Goal: Transaction & Acquisition: Book appointment/travel/reservation

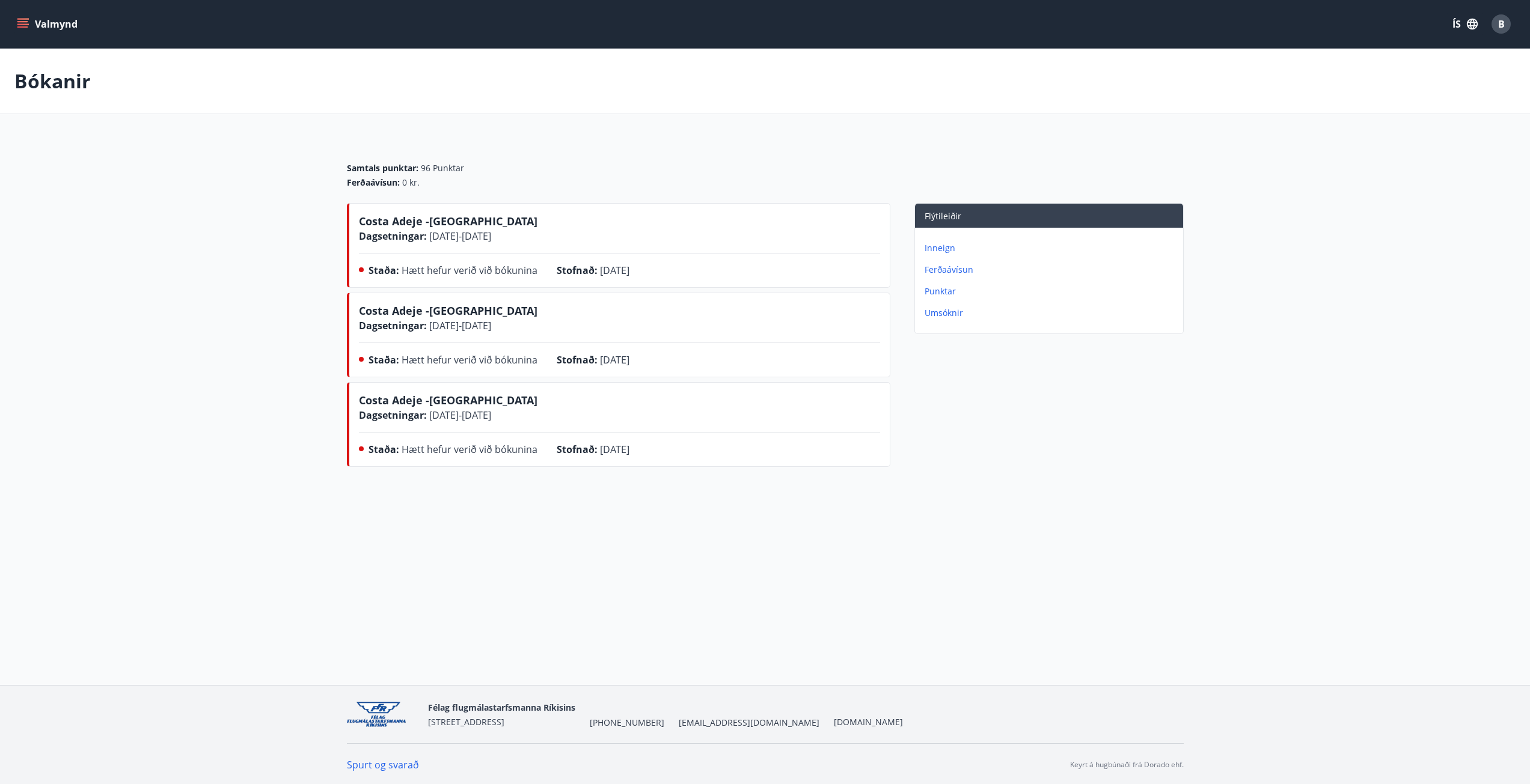
click at [32, 31] on button "Valmynd" at bounding box center [48, 23] width 68 height 22
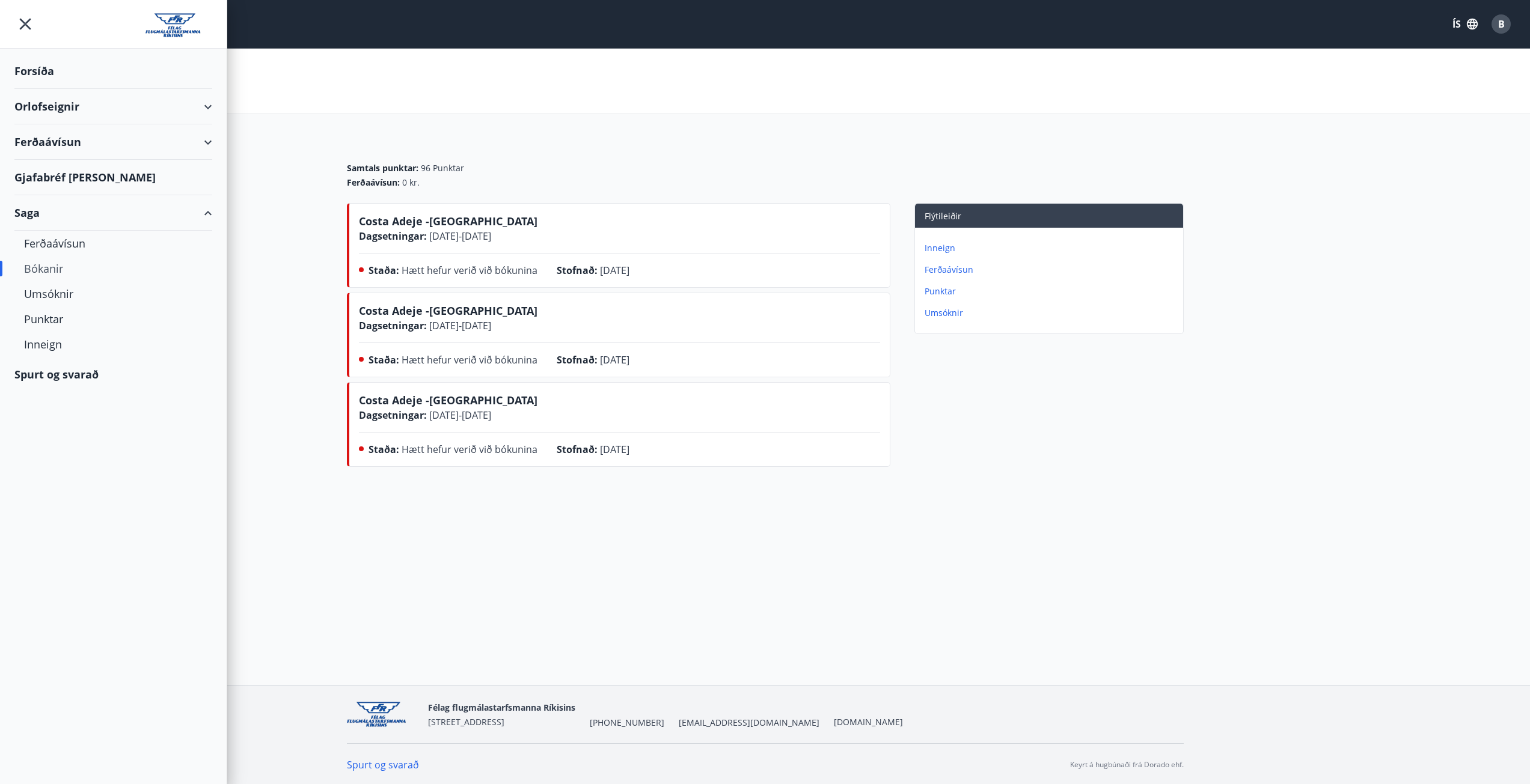
click at [50, 108] on div "Orlofseignir" at bounding box center [113, 107] width 197 height 35
click at [54, 139] on div "Framboð" at bounding box center [113, 136] width 178 height 25
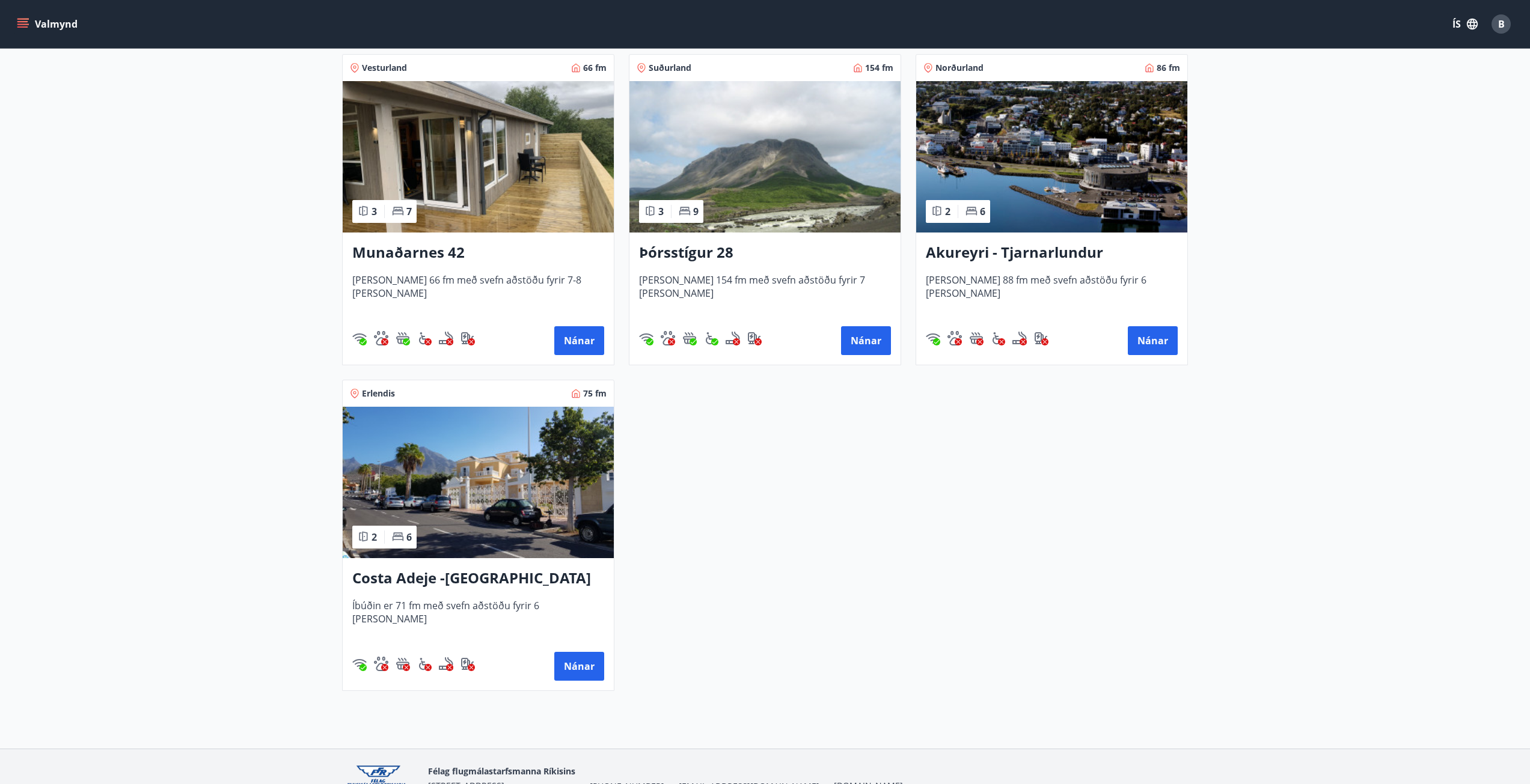
scroll to position [241, 0]
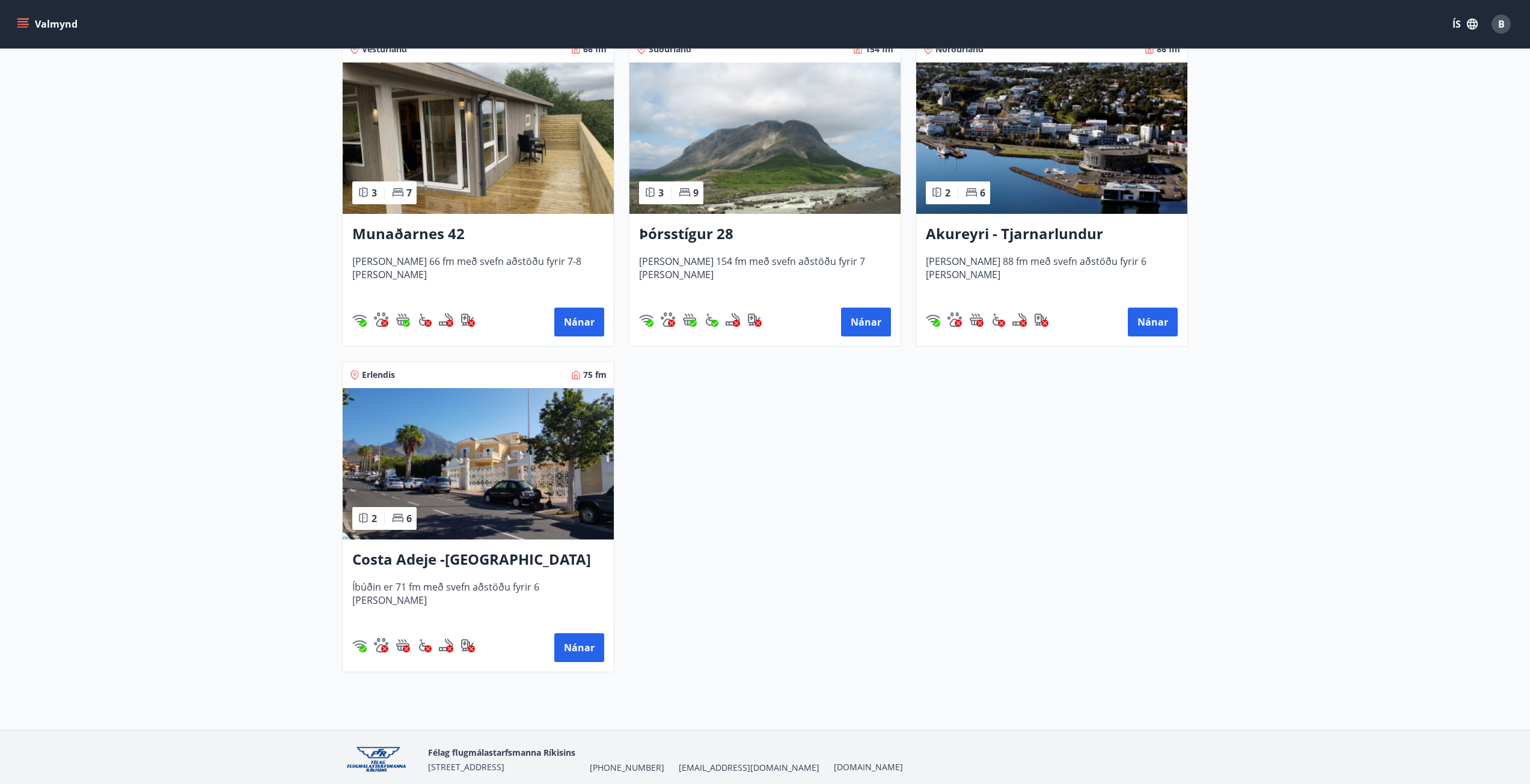
click at [447, 567] on h3 "Costa Adeje -[GEOGRAPHIC_DATA]" at bounding box center [478, 560] width 252 height 22
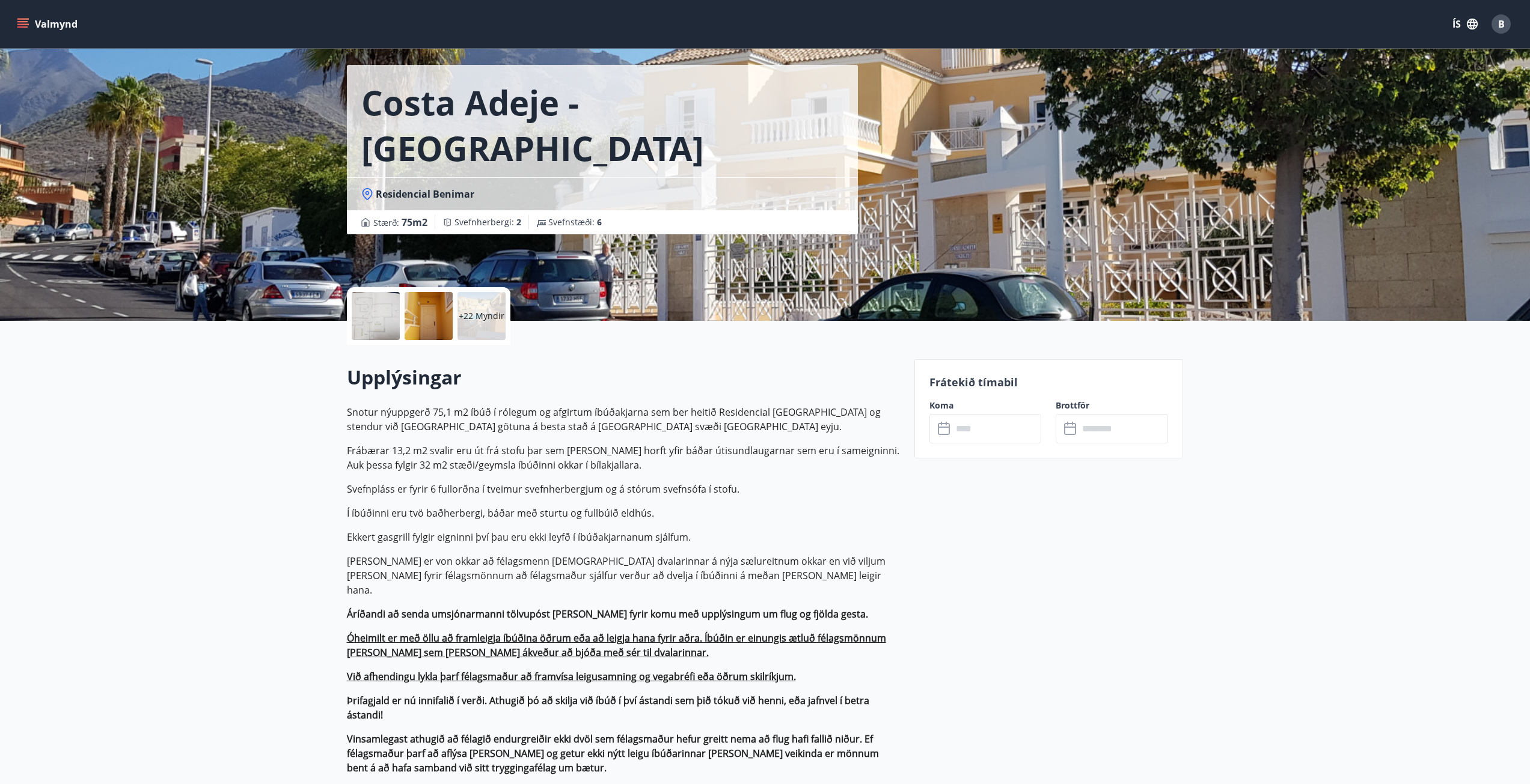
scroll to position [60, 0]
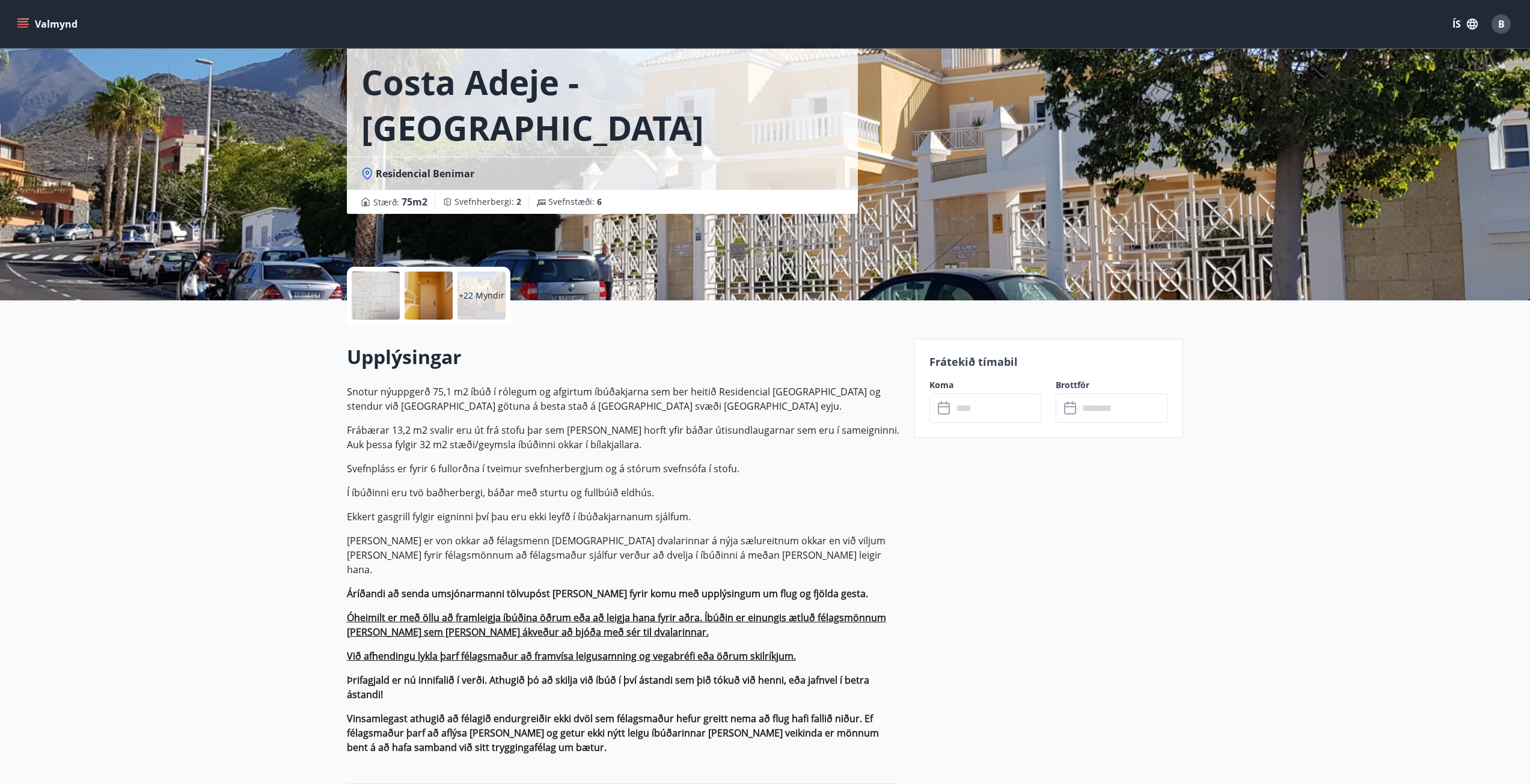
click at [1006, 410] on input "text" at bounding box center [997, 408] width 90 height 30
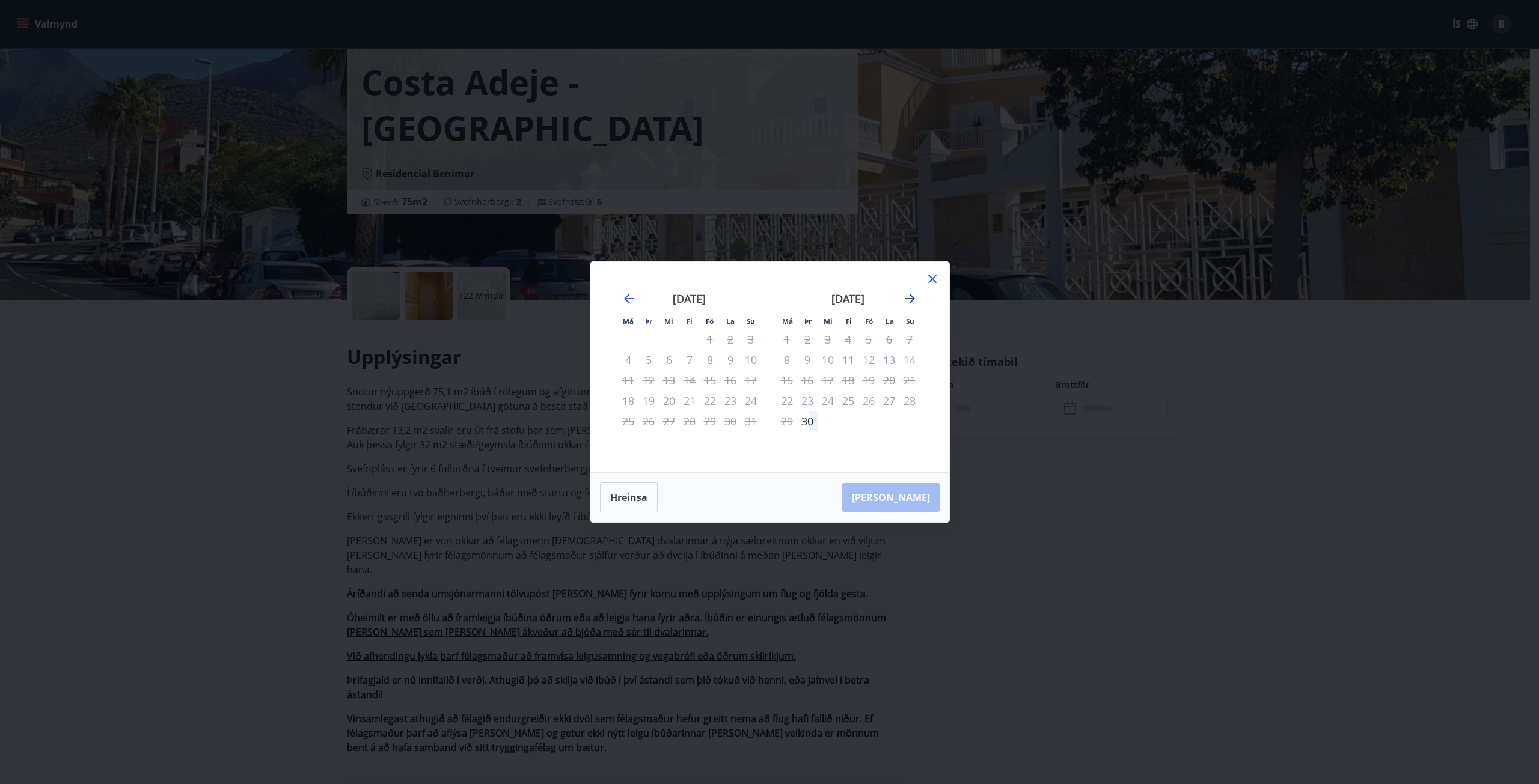
click at [911, 302] on icon "Move forward to switch to the next month." at bounding box center [910, 299] width 10 height 10
click at [903, 299] on icon "Move forward to switch to the next month." at bounding box center [910, 299] width 14 height 14
click at [909, 305] on icon "Move forward to switch to the next month." at bounding box center [910, 299] width 14 height 14
click at [629, 301] on icon "Move backward to switch to the previous month." at bounding box center [629, 299] width 14 height 14
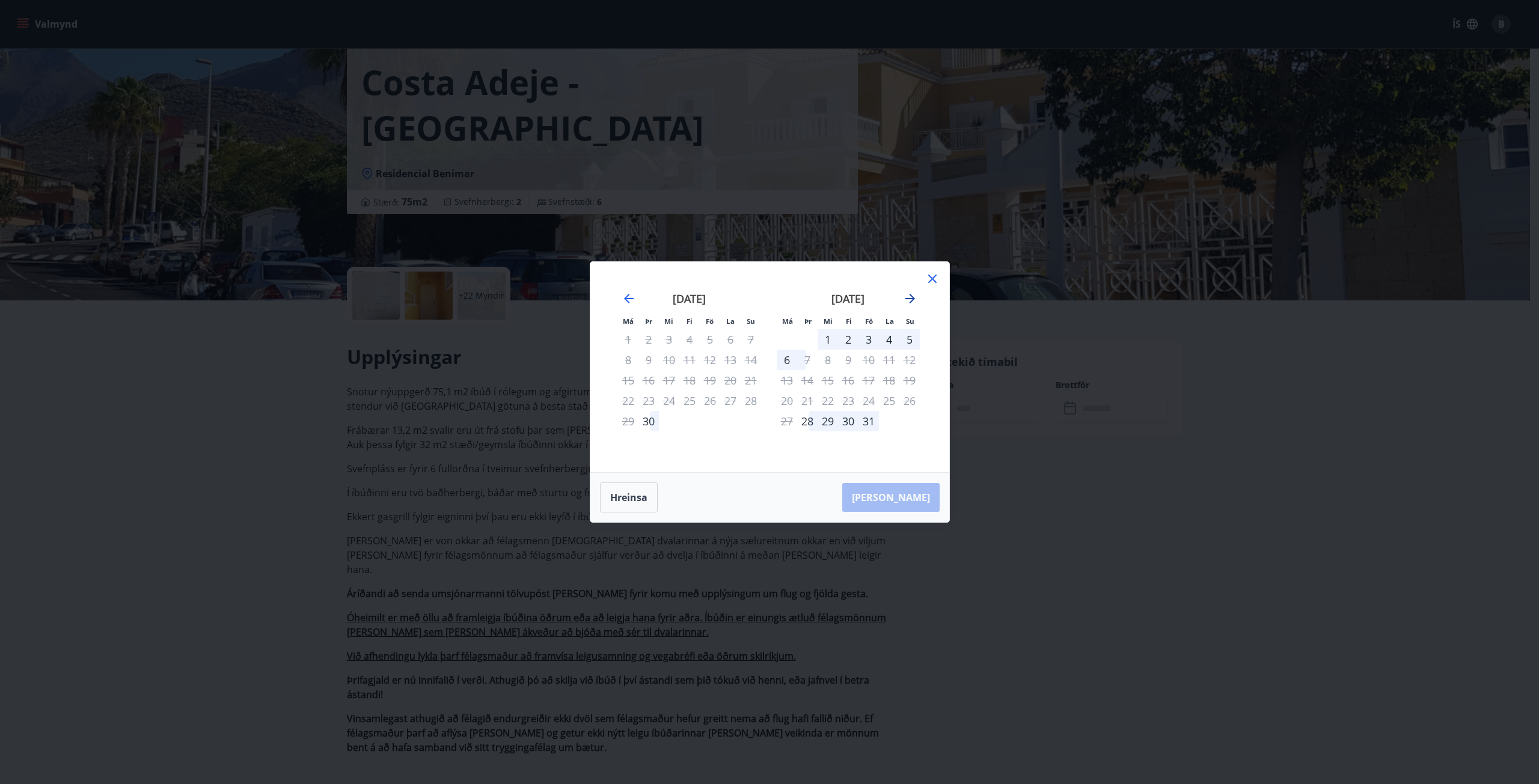
click at [914, 300] on icon "Move forward to switch to the next month." at bounding box center [910, 299] width 14 height 14
drag, startPoint x: 914, startPoint y: 320, endPoint x: 860, endPoint y: 288, distance: 62.8
click at [860, 288] on div "[DATE]" at bounding box center [849, 303] width 143 height 53
drag, startPoint x: 930, startPoint y: 278, endPoint x: 1040, endPoint y: 90, distance: 217.8
click at [930, 278] on icon at bounding box center [933, 279] width 14 height 14
